Goal: Information Seeking & Learning: Learn about a topic

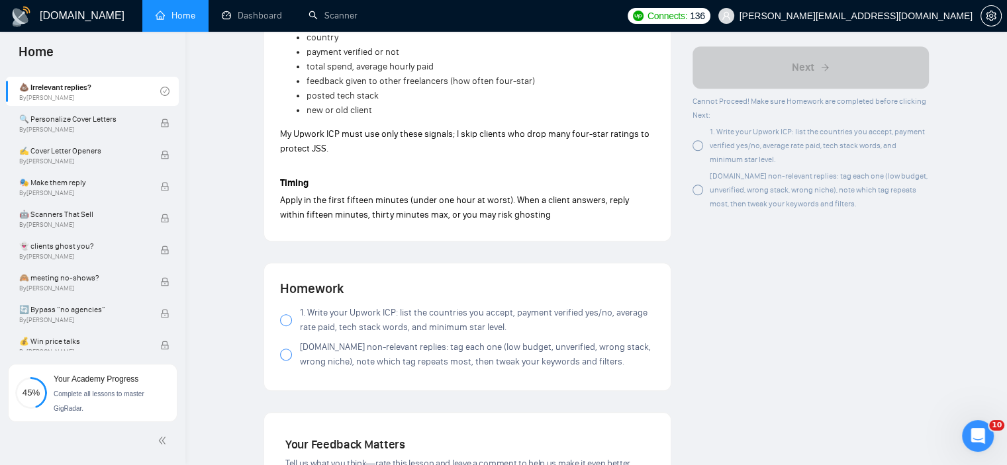
scroll to position [993, 0]
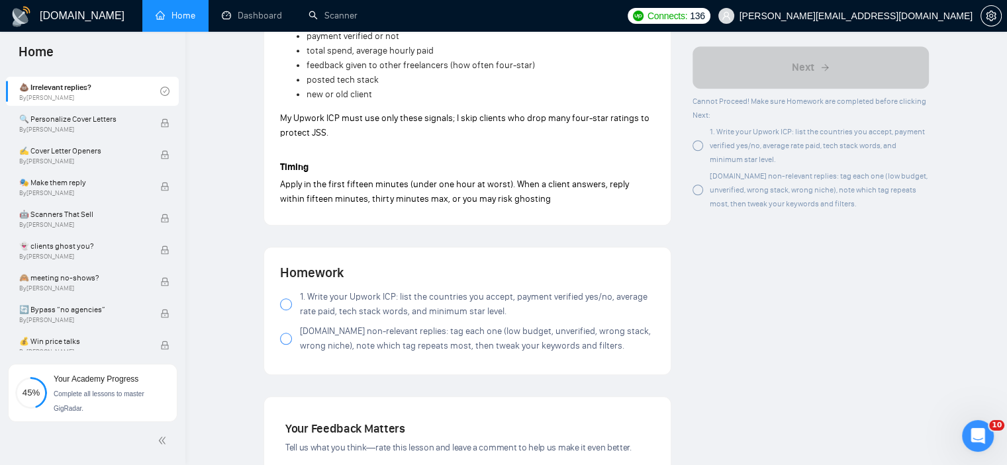
click at [283, 300] on div at bounding box center [286, 305] width 12 height 12
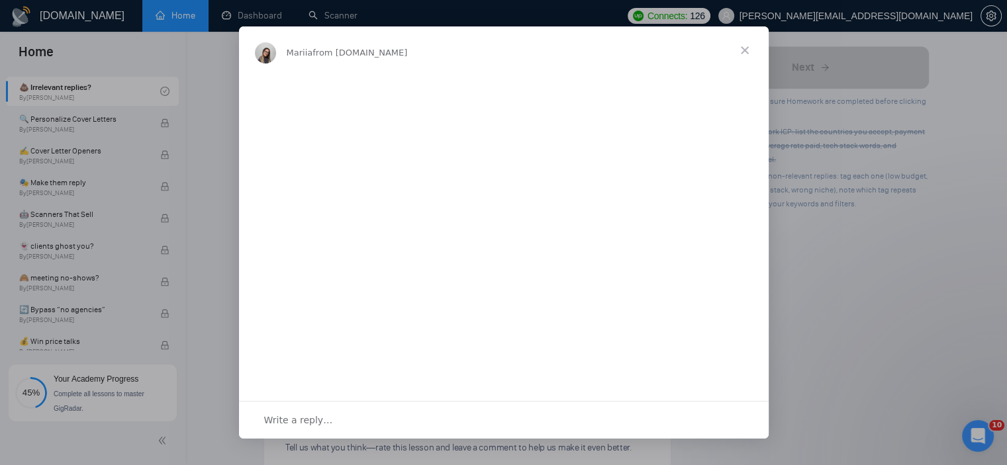
scroll to position [0, 0]
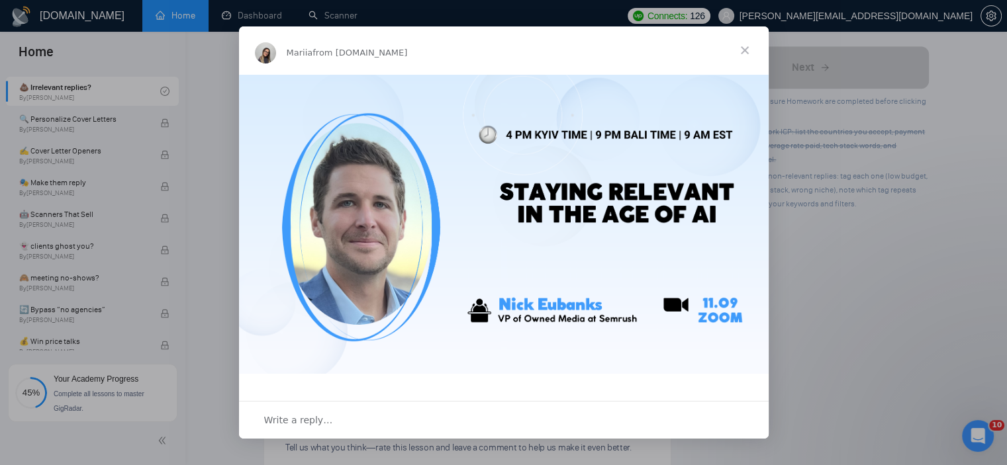
click at [747, 55] on span "Close" at bounding box center [745, 50] width 48 height 48
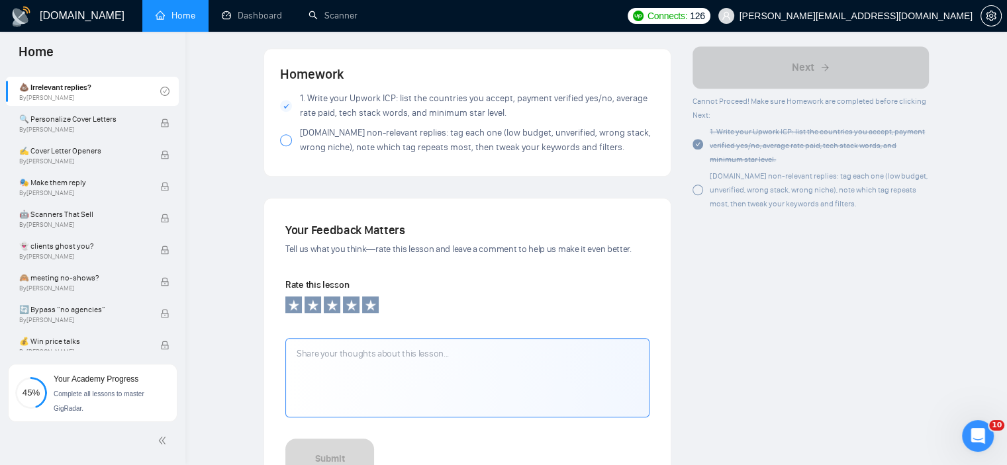
scroll to position [1125, 0]
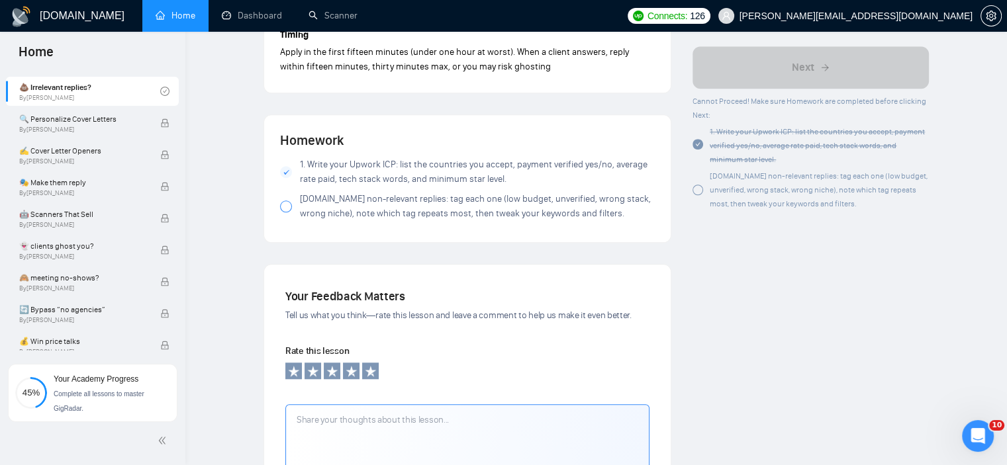
click at [289, 217] on label "[DOMAIN_NAME] non-relevant replies: tag each one (low budget, unverified, wrong…" at bounding box center [467, 206] width 375 height 29
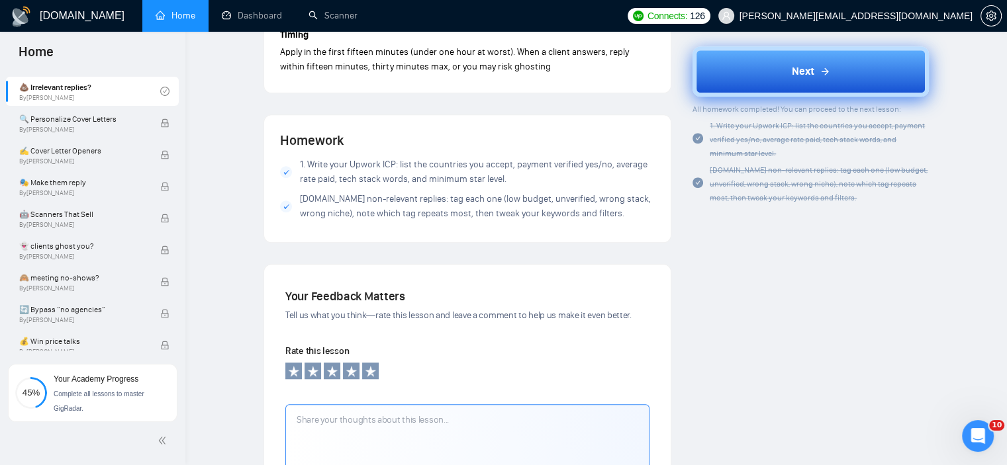
click at [749, 52] on button "Next" at bounding box center [810, 71] width 236 height 50
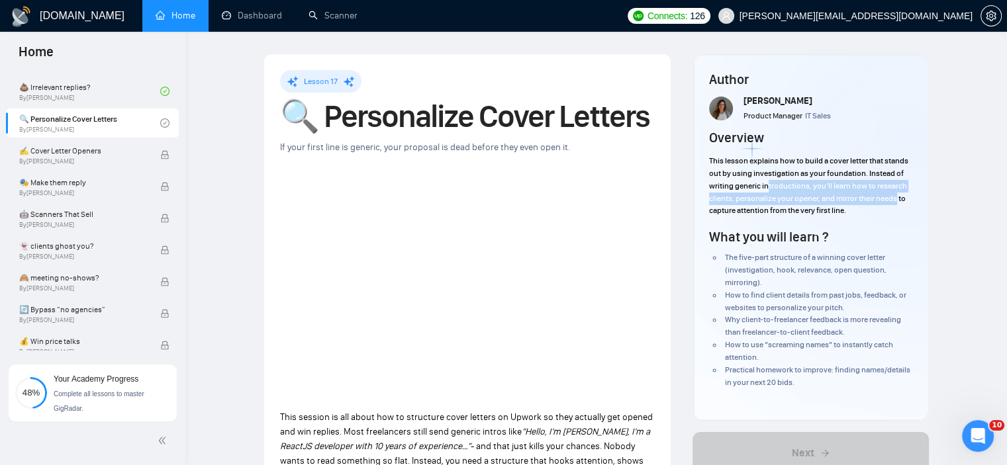
drag, startPoint x: 880, startPoint y: 191, endPoint x: 899, endPoint y: 193, distance: 19.3
click at [899, 193] on p "This lesson explains how to build a cover letter that stands out by using inves…" at bounding box center [810, 186] width 203 height 62
click at [813, 199] on span "This lesson explains how to build a cover letter that stands out by using inves…" at bounding box center [808, 185] width 199 height 59
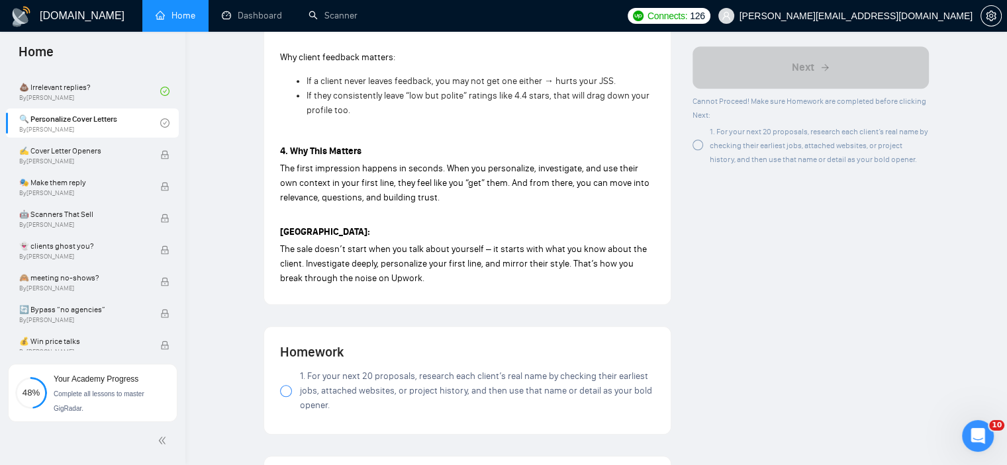
scroll to position [1059, 0]
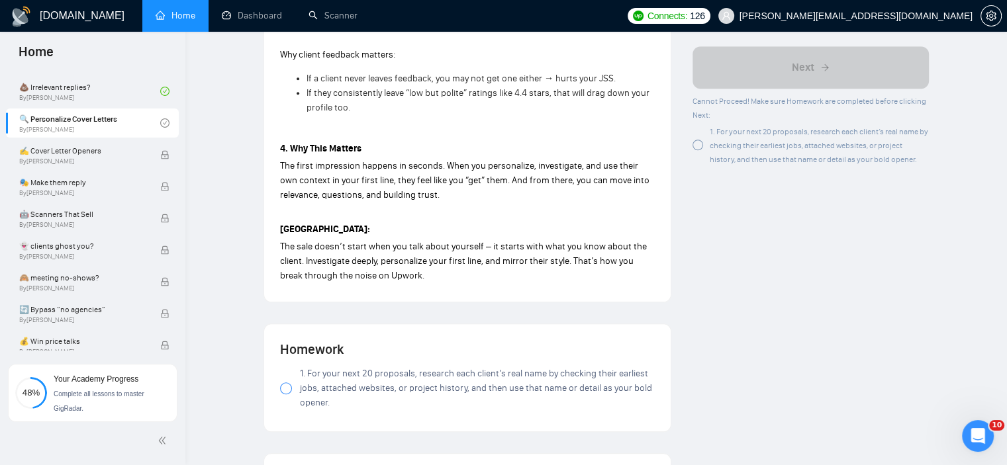
click at [298, 383] on label "1. For your next 20 proposals, research each client’s real name by checking the…" at bounding box center [467, 389] width 375 height 44
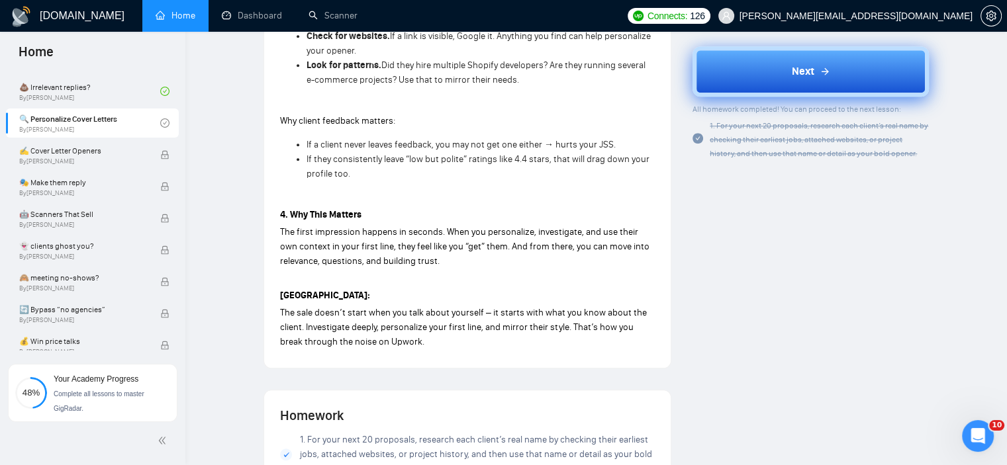
click at [802, 74] on span "Next" at bounding box center [803, 72] width 23 height 16
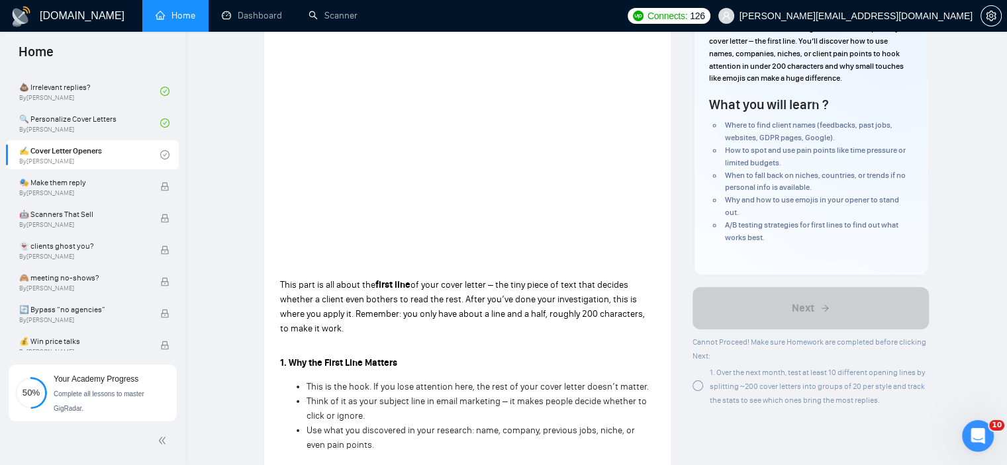
scroll to position [265, 0]
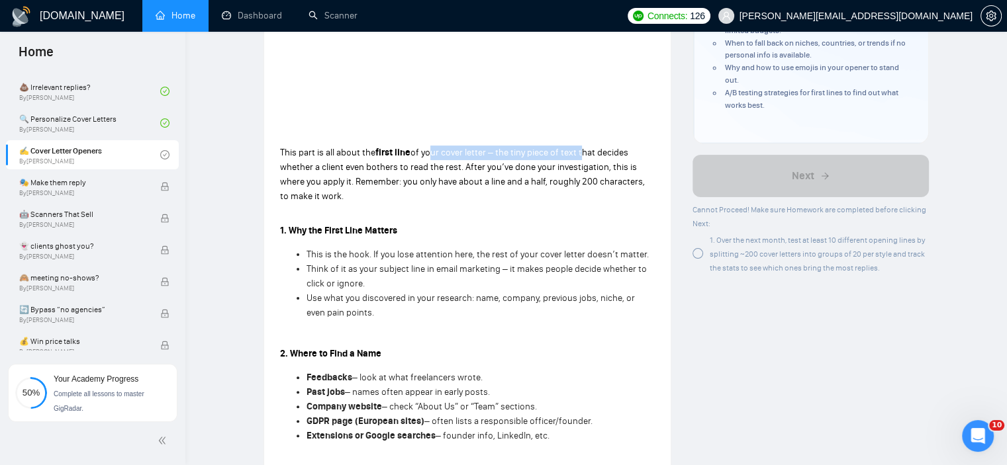
drag, startPoint x: 425, startPoint y: 153, endPoint x: 578, endPoint y: 149, distance: 153.0
click at [578, 149] on span "of your cover letter – the tiny piece of text that decides whether a client eve…" at bounding box center [462, 174] width 365 height 55
click at [572, 167] on span "of your cover letter – the tiny piece of text that decides whether a client eve…" at bounding box center [462, 174] width 365 height 55
click at [665, 352] on div "Lesson 18 ✍️ Cover Letter Openers You only have one line to win attention – use…" at bounding box center [467, 382] width 406 height 1186
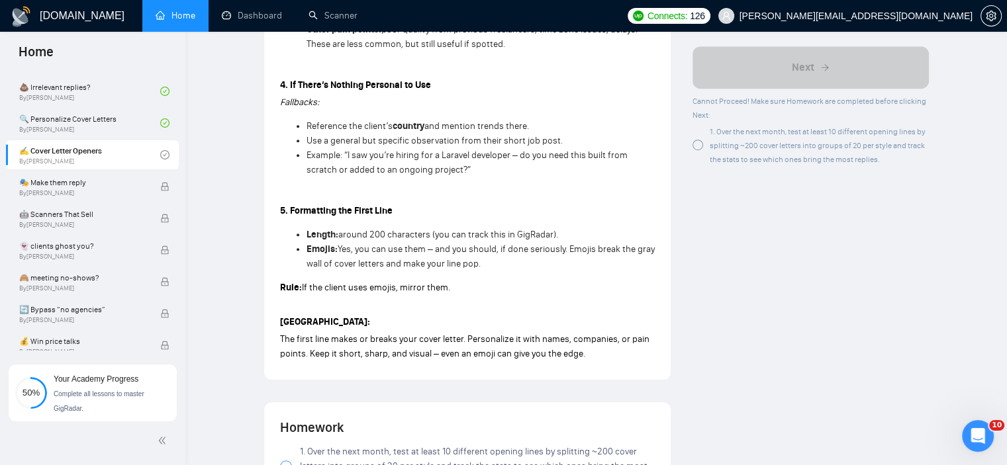
scroll to position [1059, 0]
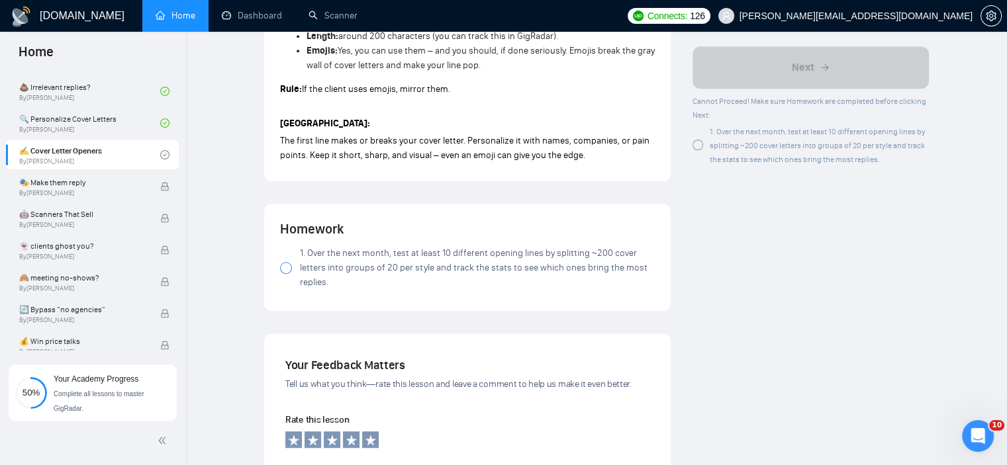
click at [328, 272] on span "1. Over the next month, test at least 10 different opening lines by splitting ~…" at bounding box center [477, 268] width 355 height 44
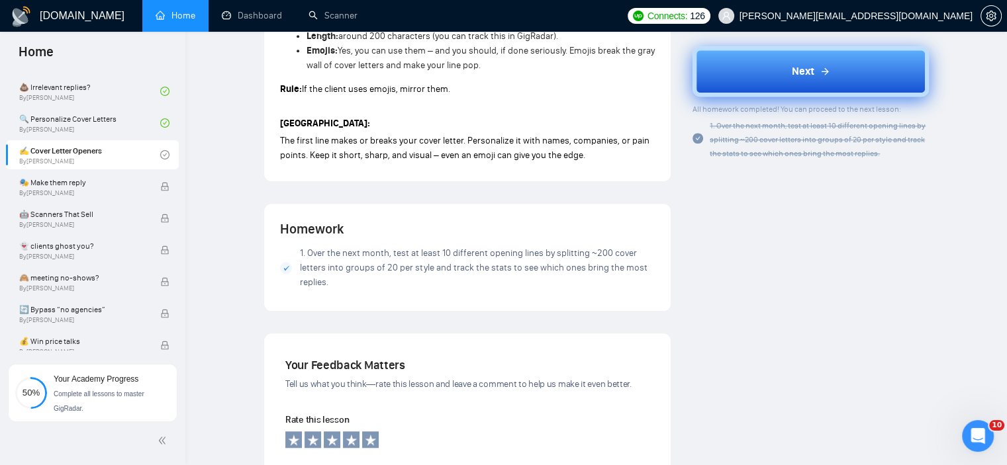
click at [833, 66] on button "Next" at bounding box center [810, 71] width 236 height 50
